Goal: Information Seeking & Learning: Learn about a topic

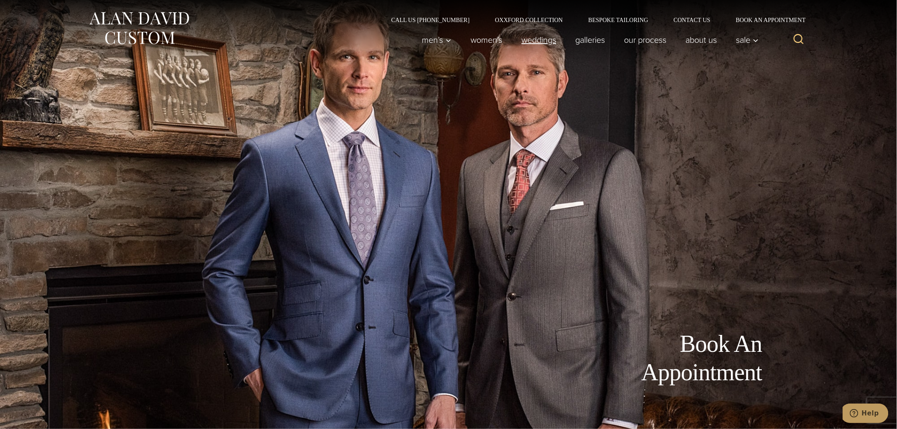
click at [535, 39] on link "weddings" at bounding box center [539, 39] width 54 height 17
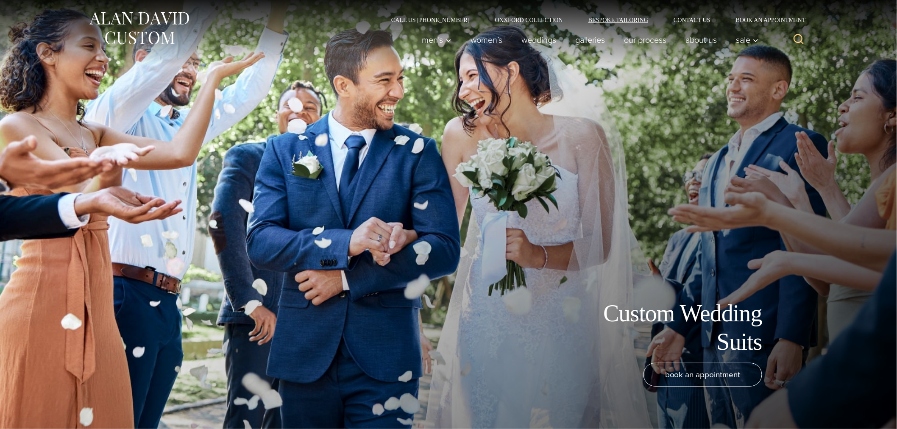
click at [617, 22] on link "Bespoke Tailoring" at bounding box center [618, 20] width 85 height 6
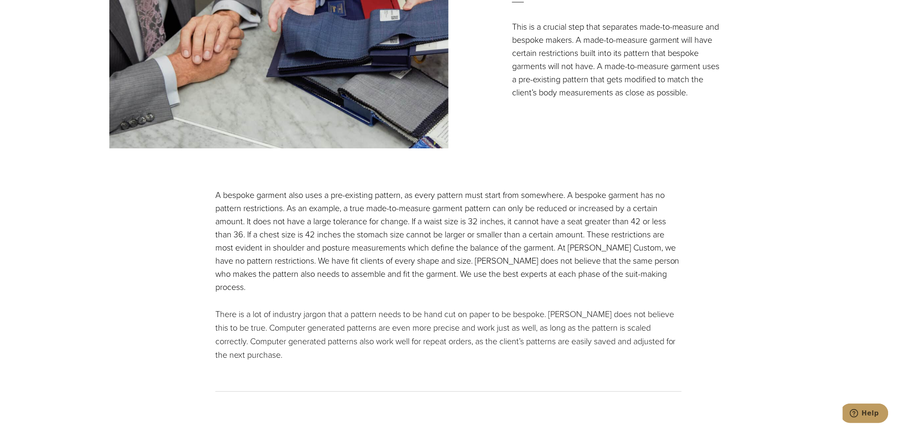
scroll to position [1256, 0]
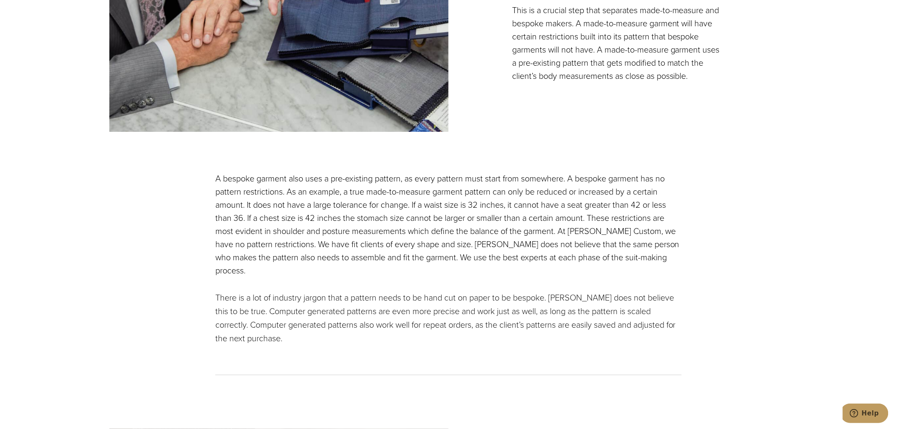
click at [408, 187] on p "A bespoke garment also uses a pre-existing pattern, as every pattern must start…" at bounding box center [448, 224] width 466 height 105
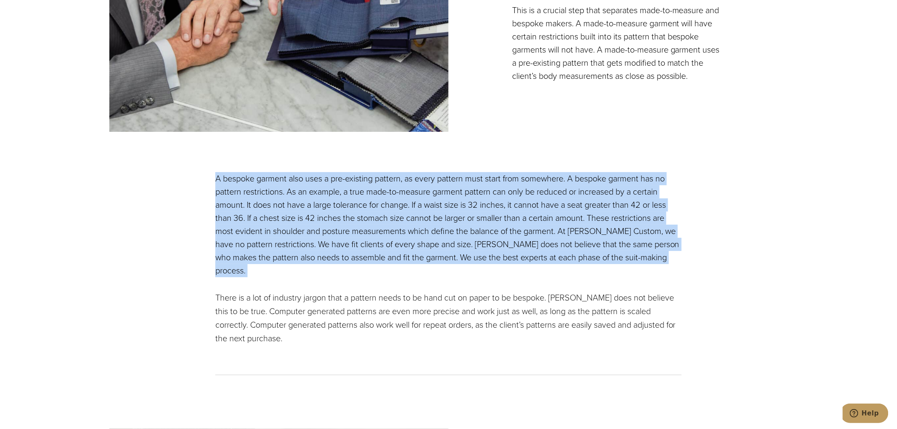
click at [408, 187] on p "A bespoke garment also uses a pre-existing pattern, as every pattern must start…" at bounding box center [448, 224] width 466 height 105
click at [341, 208] on p "A bespoke garment also uses a pre-existing pattern, as every pattern must start…" at bounding box center [448, 224] width 466 height 105
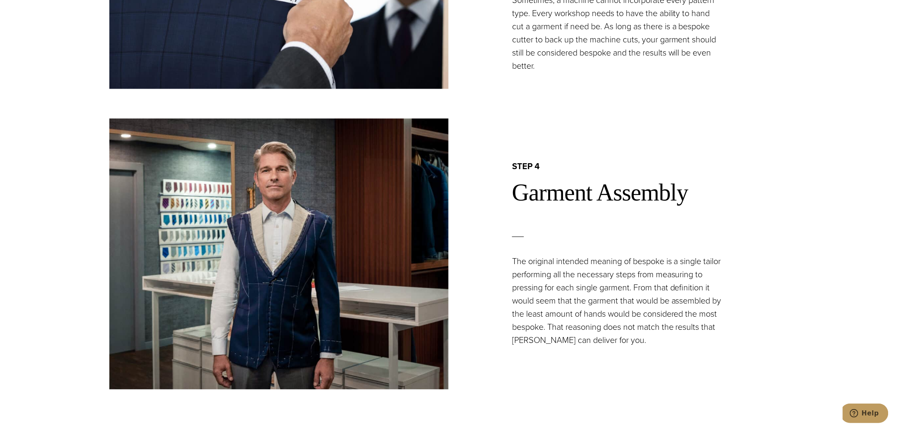
scroll to position [2041, 0]
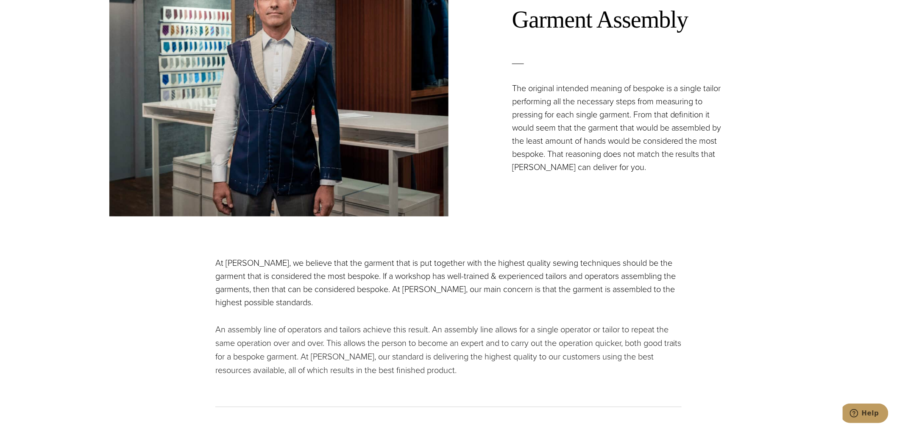
click at [305, 257] on p "At Alan David, we believe that the garment that is put together with the highes…" at bounding box center [448, 283] width 466 height 53
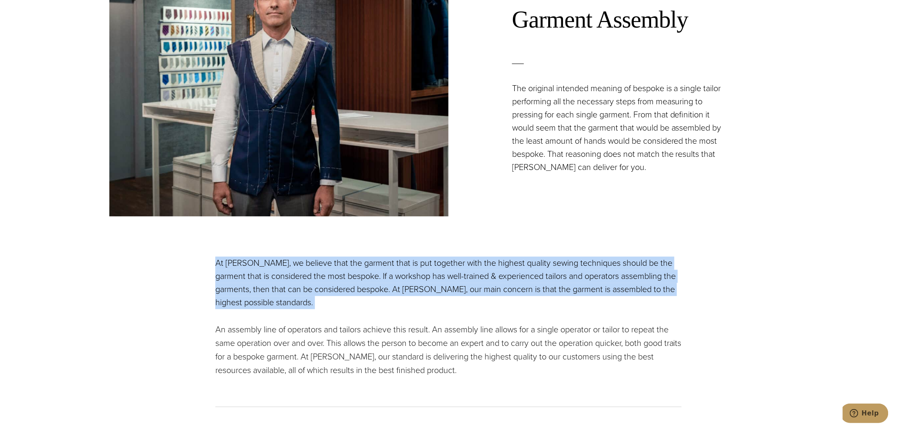
click at [305, 257] on p "At Alan David, we believe that the garment that is put together with the highes…" at bounding box center [448, 283] width 466 height 53
click at [293, 268] on p "At Alan David, we believe that the garment that is put together with the highes…" at bounding box center [448, 283] width 466 height 53
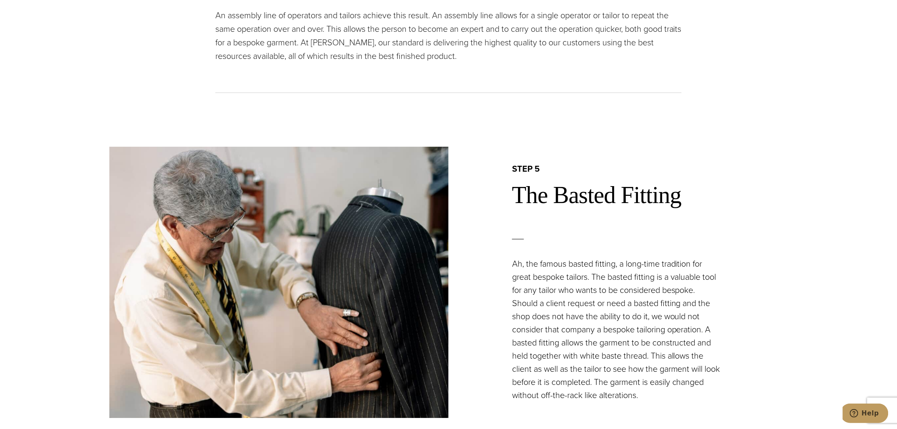
scroll to position [2199, 0]
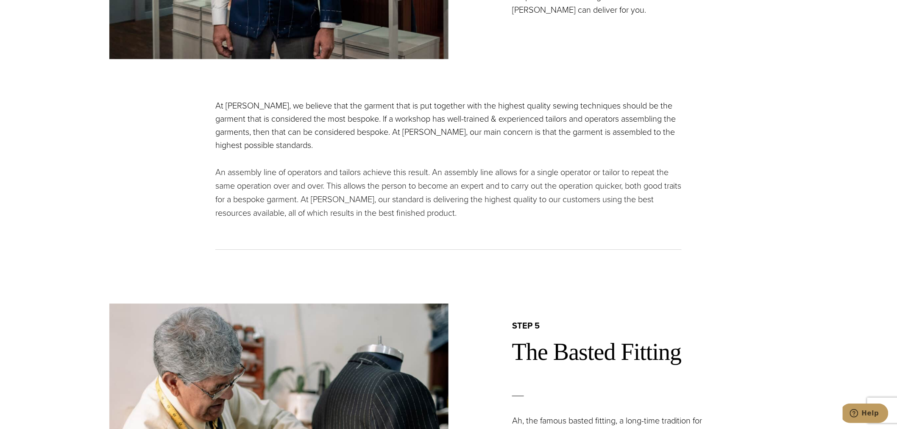
click at [389, 174] on p "An assembly line of operators and tailors achieve this result. An assembly line…" at bounding box center [448, 192] width 466 height 54
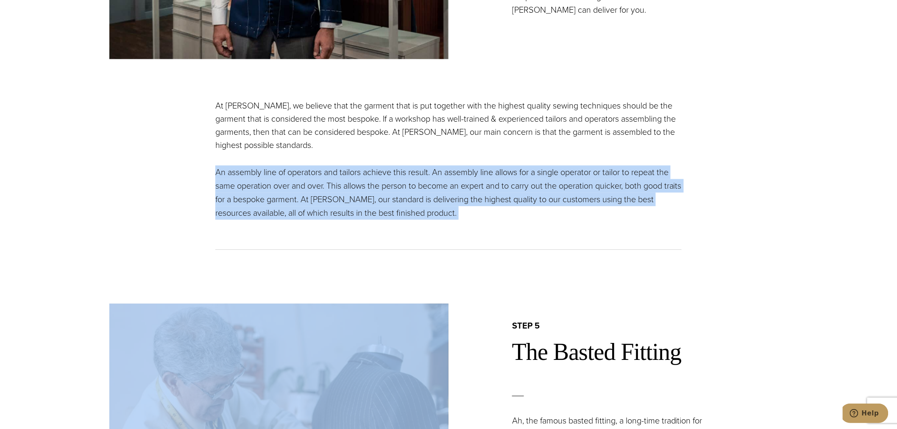
click at [389, 174] on p "An assembly line of operators and tailors achieve this result. An assembly line…" at bounding box center [448, 192] width 466 height 54
click at [330, 180] on p "An assembly line of operators and tailors achieve this result. An assembly line…" at bounding box center [448, 192] width 466 height 54
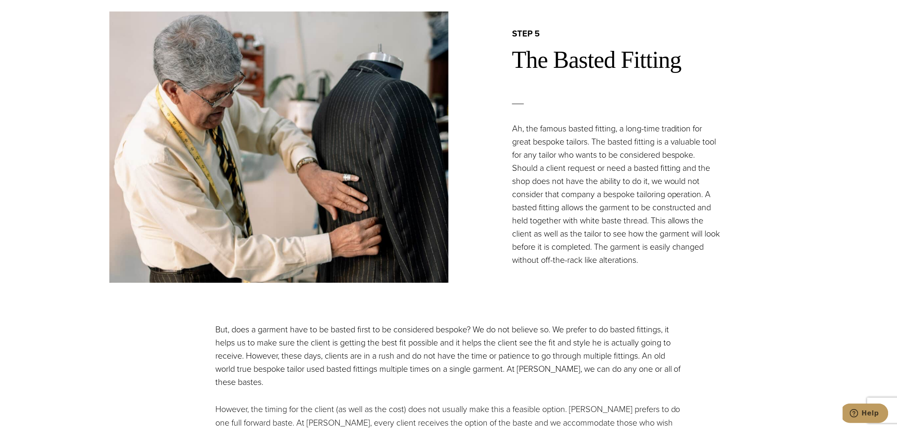
scroll to position [2512, 0]
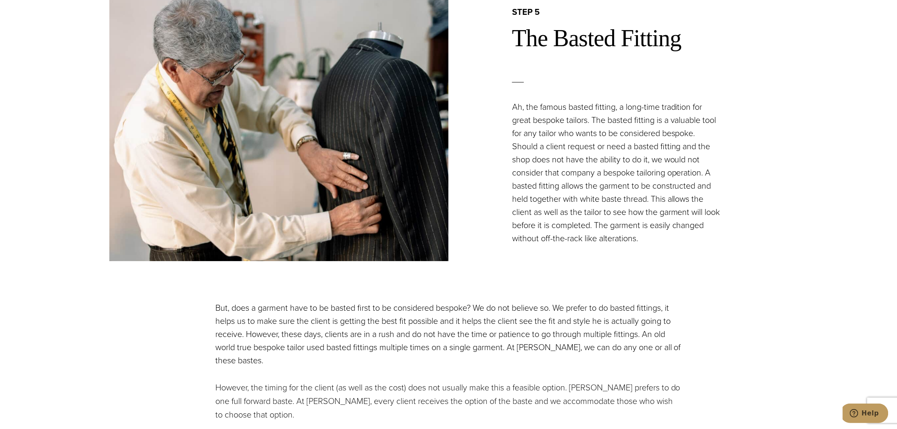
click at [564, 124] on p "Ah, the famous basted fitting, a long-time tradition for great bespoke tailors.…" at bounding box center [617, 172] width 210 height 145
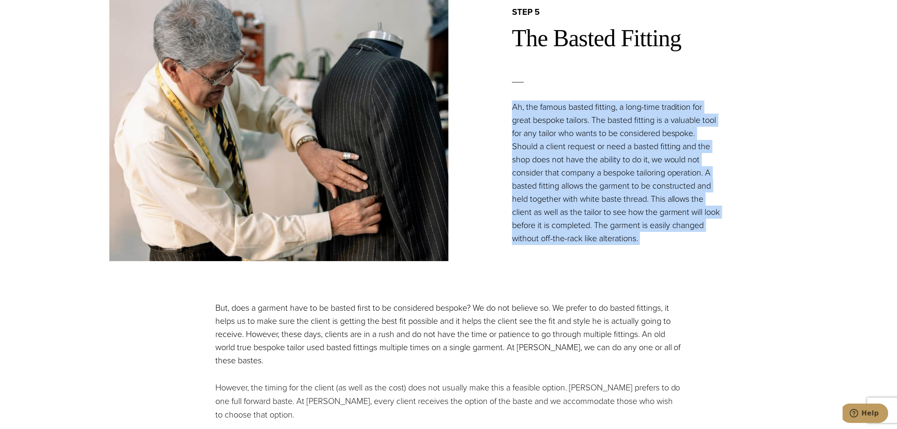
click at [564, 124] on p "Ah, the famous basted fitting, a long-time tradition for great bespoke tailors.…" at bounding box center [617, 172] width 210 height 145
click at [524, 146] on p "Ah, the famous basted fitting, a long-time tradition for great bespoke tailors.…" at bounding box center [617, 172] width 210 height 145
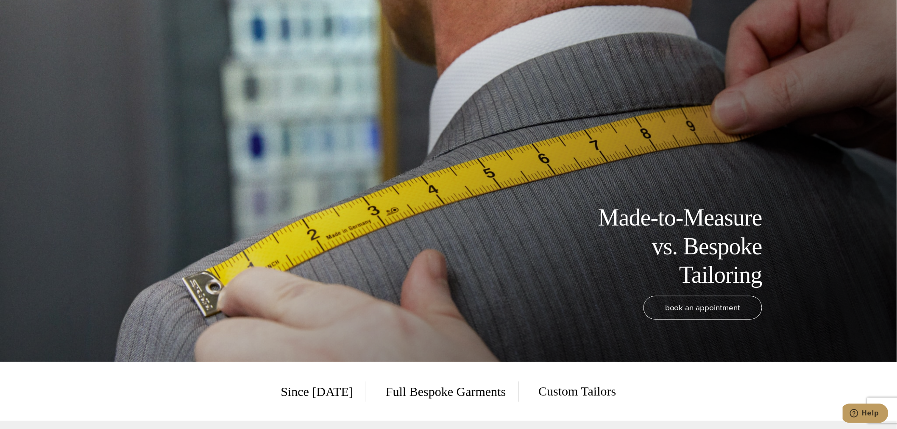
scroll to position [0, 0]
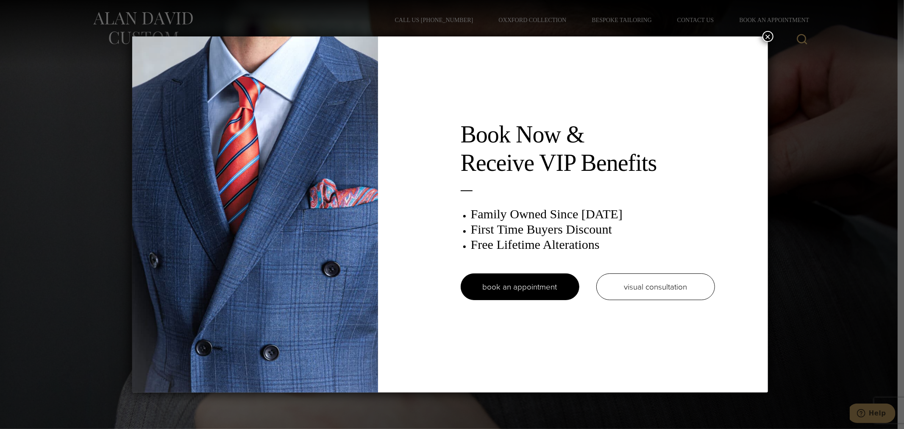
click at [768, 39] on button "×" at bounding box center [768, 36] width 11 height 11
